Goal: Find specific page/section: Find specific page/section

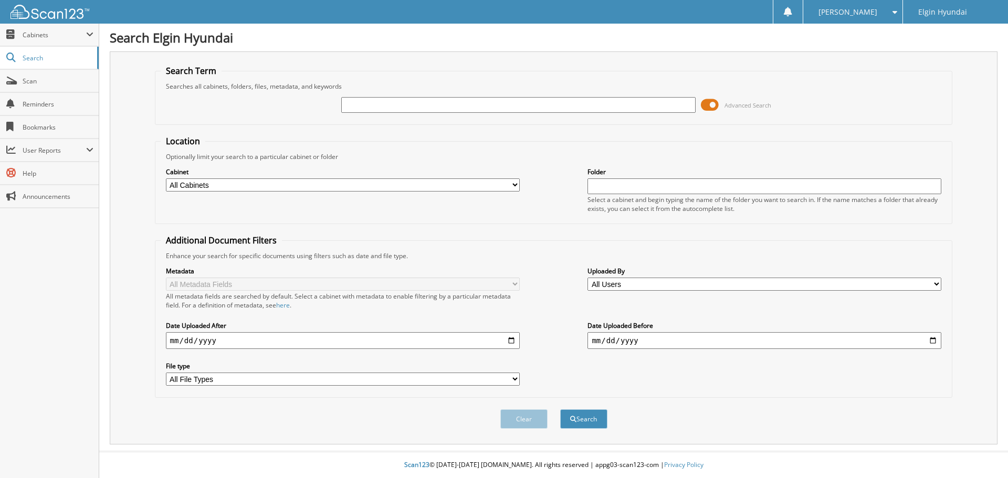
click at [391, 102] on input "text" at bounding box center [518, 105] width 354 height 16
type input "H"
type input "dg2371"
click at [560, 409] on button "Search" at bounding box center [583, 418] width 47 height 19
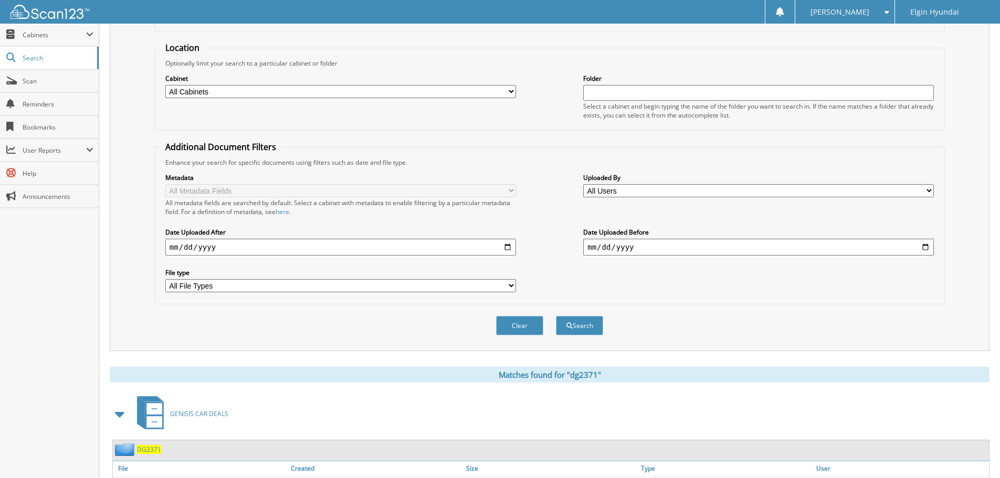
scroll to position [150, 0]
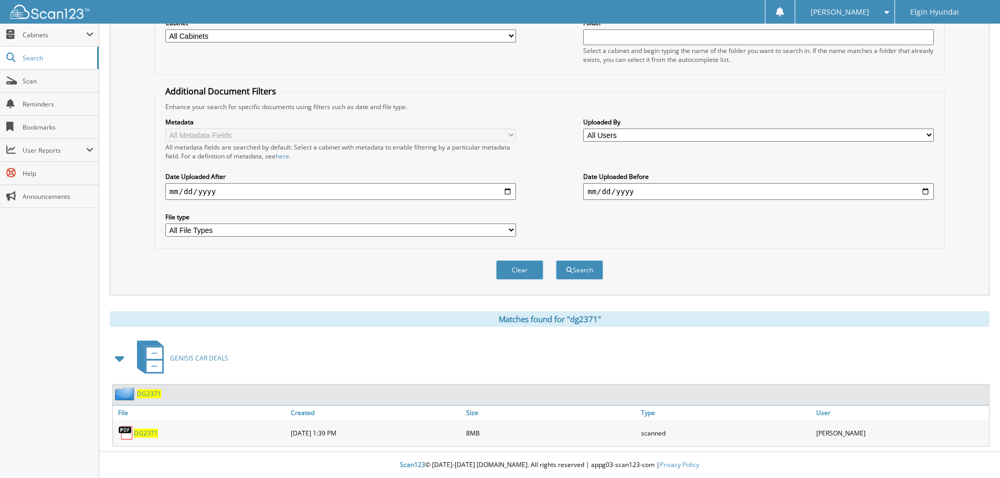
click at [157, 432] on span "DG2371" at bounding box center [146, 433] width 24 height 9
click at [151, 432] on span "DG2371" at bounding box center [146, 433] width 24 height 9
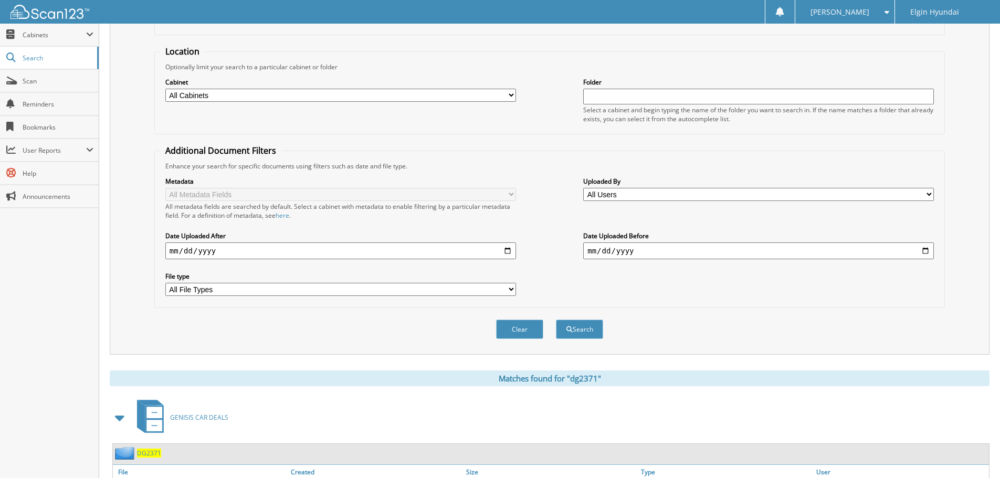
scroll to position [0, 0]
